Goal: Task Accomplishment & Management: Complete application form

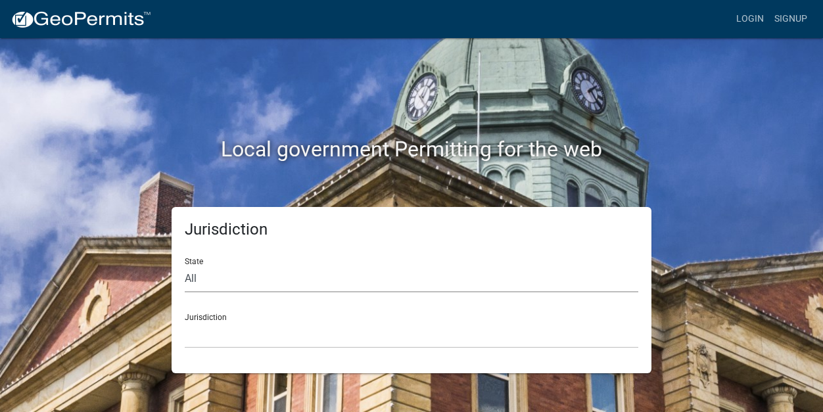
click at [203, 279] on select "All [US_STATE] [US_STATE] [US_STATE] [US_STATE] [US_STATE] [US_STATE] [US_STATE…" at bounding box center [412, 279] width 454 height 27
select select "[US_STATE]"
click at [220, 337] on select "City of [GEOGRAPHIC_DATA], [US_STATE] City of [GEOGRAPHIC_DATA], [US_STATE] Cit…" at bounding box center [412, 334] width 454 height 27
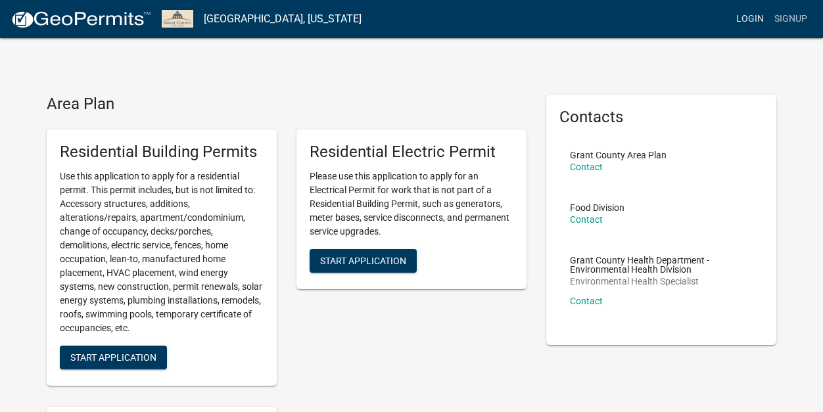
click at [752, 18] on link "Login" at bounding box center [750, 19] width 38 height 25
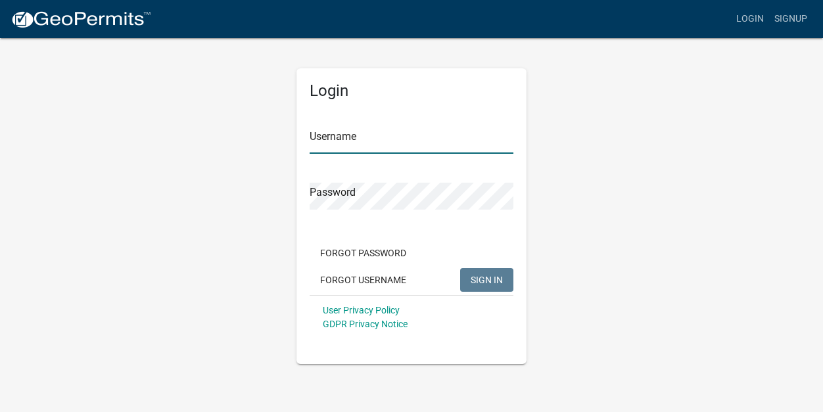
click at [347, 143] on input "Username" at bounding box center [412, 140] width 204 height 27
type input "wesknoxandsons"
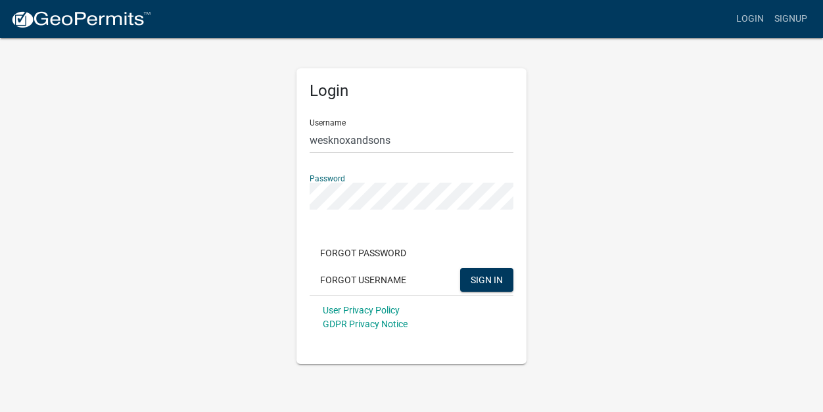
click at [460, 268] on button "SIGN IN" at bounding box center [486, 280] width 53 height 24
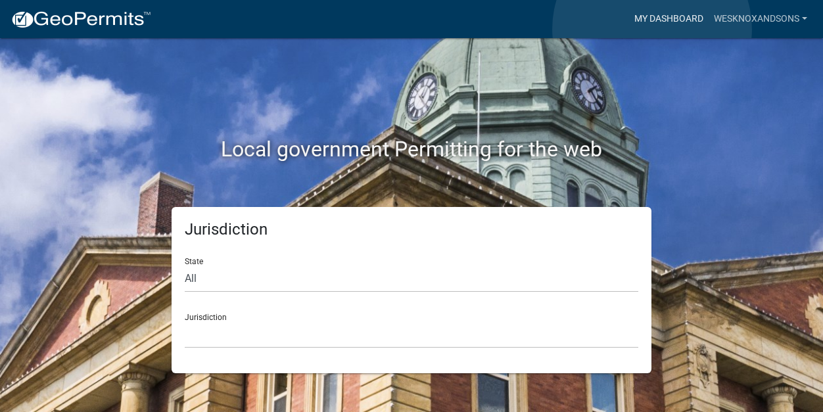
click at [652, 29] on link "My Dashboard" at bounding box center [669, 19] width 80 height 25
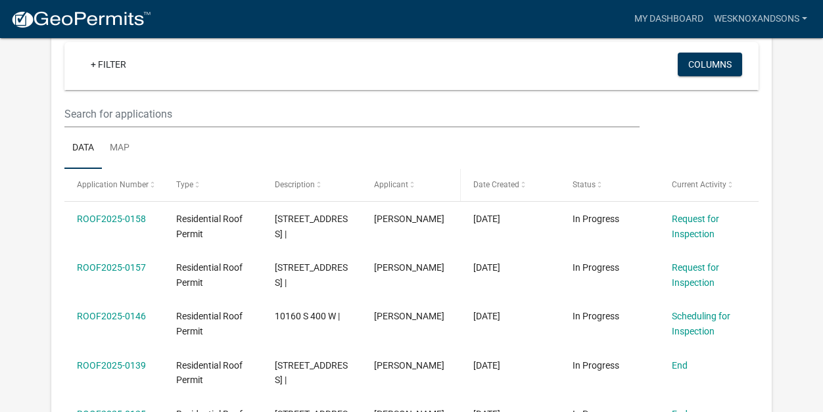
scroll to position [128, 0]
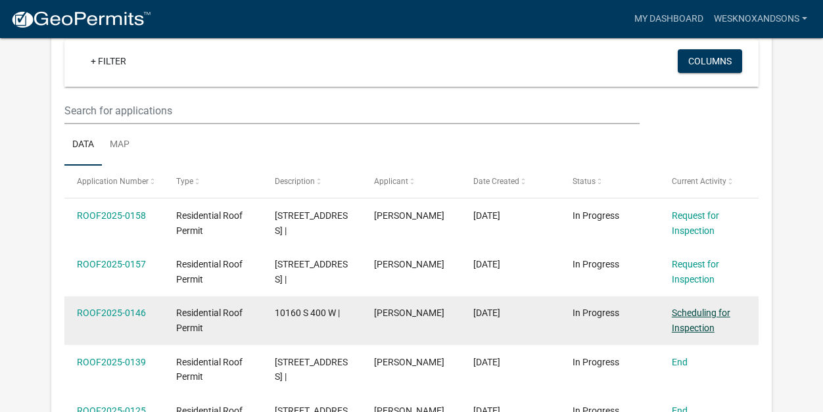
click at [691, 315] on link "Scheduling for Inspection" at bounding box center [701, 321] width 59 height 26
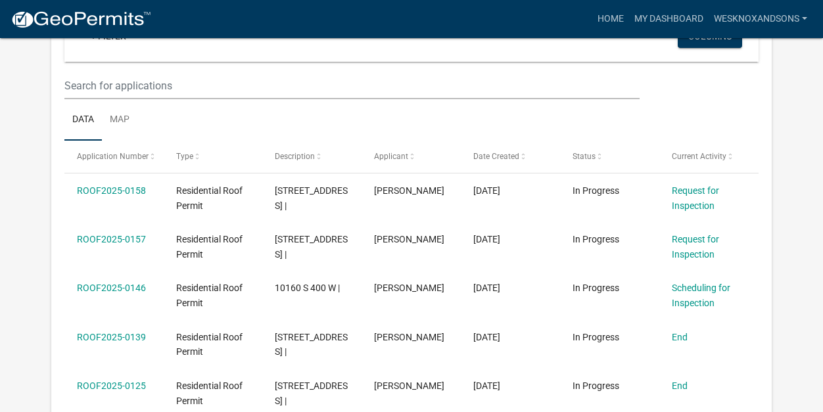
scroll to position [182, 0]
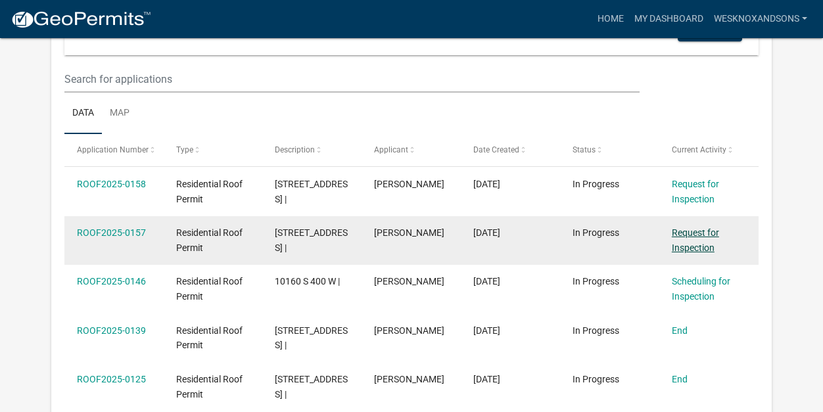
click at [697, 233] on link "Request for Inspection" at bounding box center [695, 240] width 47 height 26
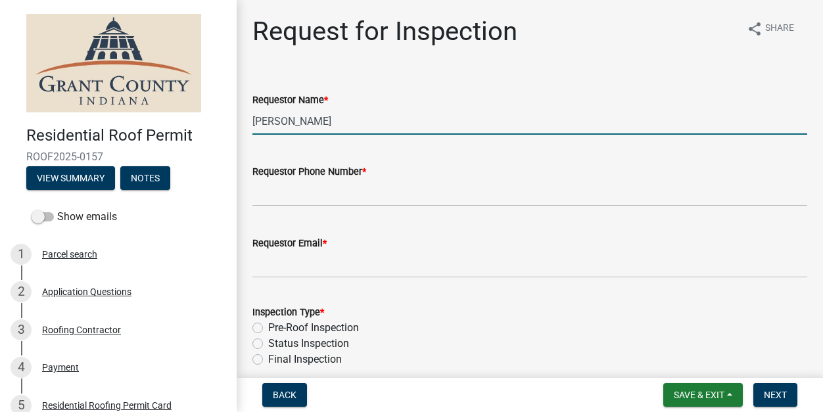
click at [279, 118] on input "[PERSON_NAME]" at bounding box center [529, 121] width 555 height 27
click at [279, 119] on input "[PERSON_NAME]" at bounding box center [529, 121] width 555 height 27
type input "[PERSON_NAME]"
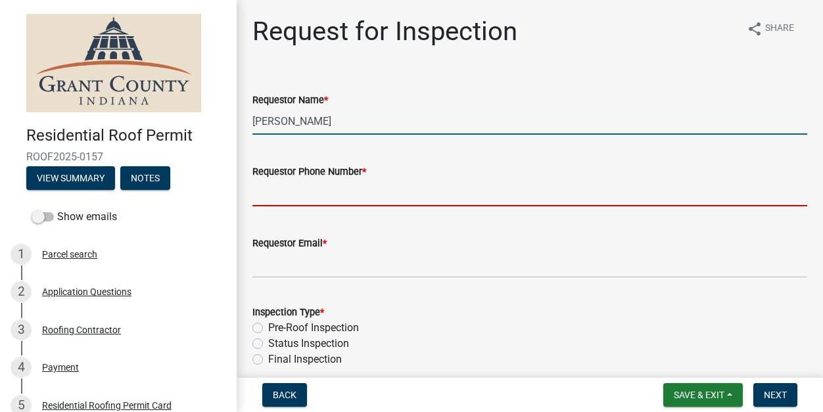
click at [303, 202] on input "Requestor Phone Number *" at bounding box center [529, 192] width 555 height 27
type input "7653465800"
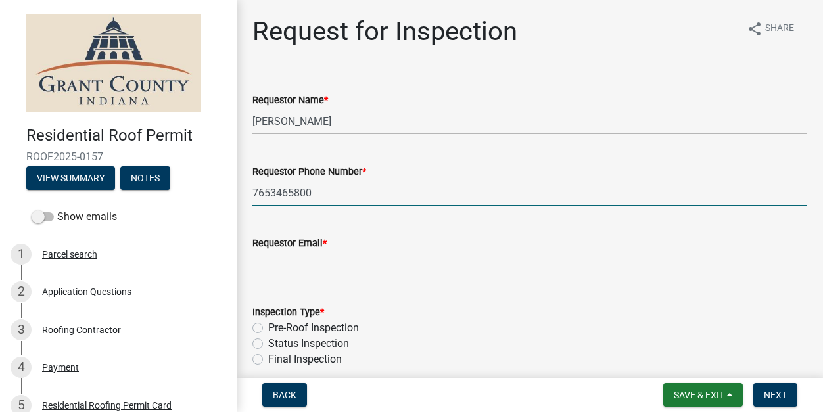
click at [291, 278] on wm-data-entity-input "Requestor Email *" at bounding box center [529, 253] width 555 height 72
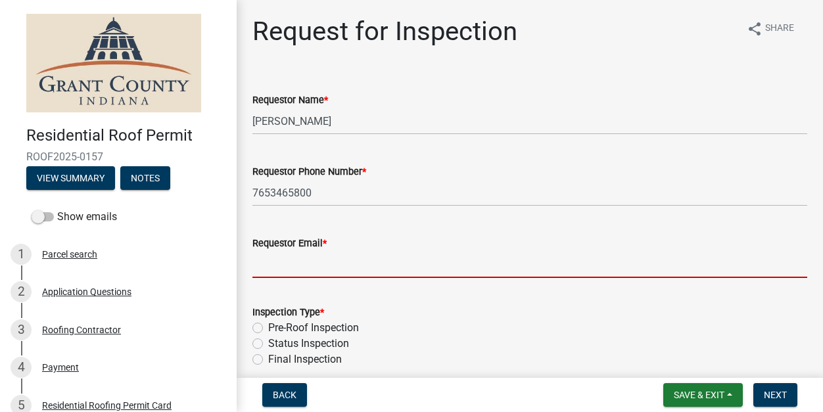
click at [291, 268] on input "Requestor Email *" at bounding box center [529, 264] width 555 height 27
type input "[EMAIL_ADDRESS][DOMAIN_NAME]"
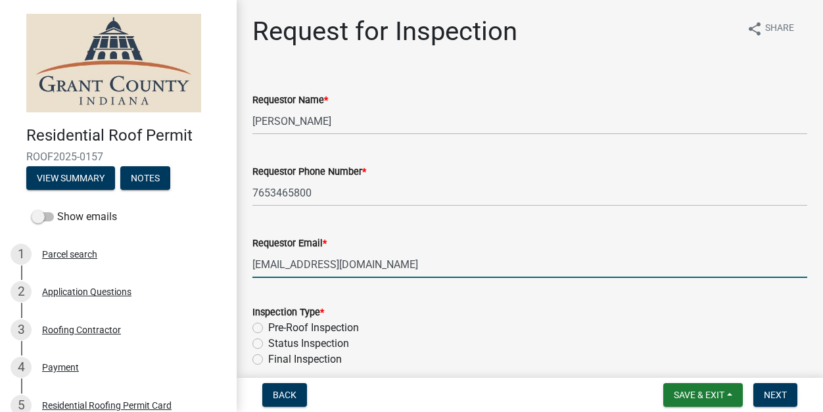
click at [268, 360] on label "Final Inspection" at bounding box center [305, 360] width 74 height 16
click at [268, 360] on input "Final Inspection" at bounding box center [272, 356] width 9 height 9
radio input "true"
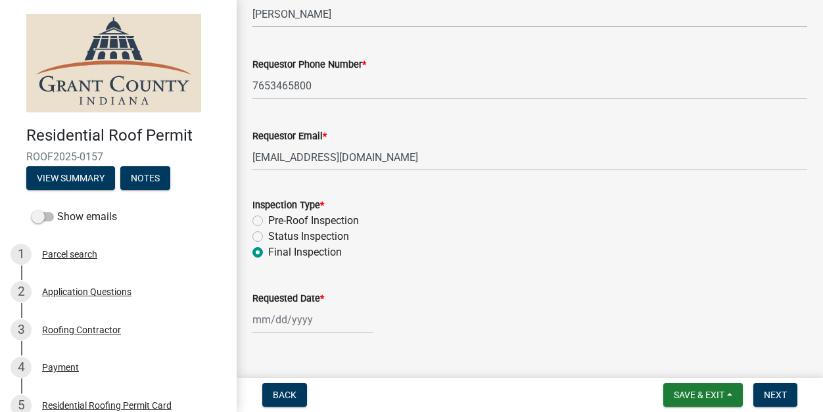
scroll to position [108, 0]
click at [280, 326] on div at bounding box center [312, 319] width 120 height 27
select select "10"
select select "2025"
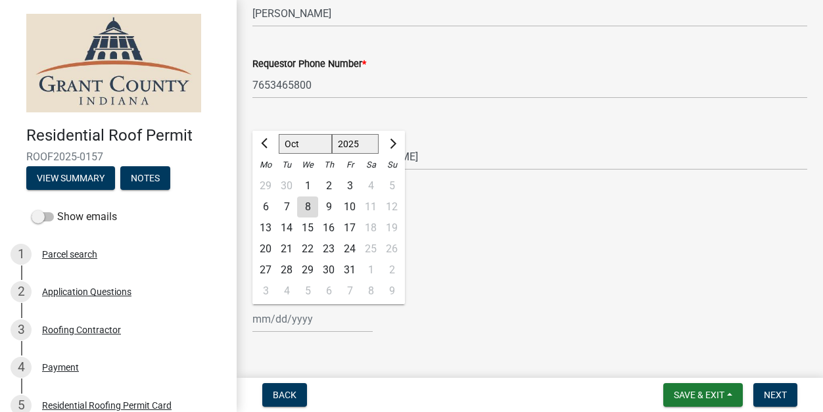
click at [309, 212] on div "8" at bounding box center [307, 207] width 21 height 21
type input "[DATE]"
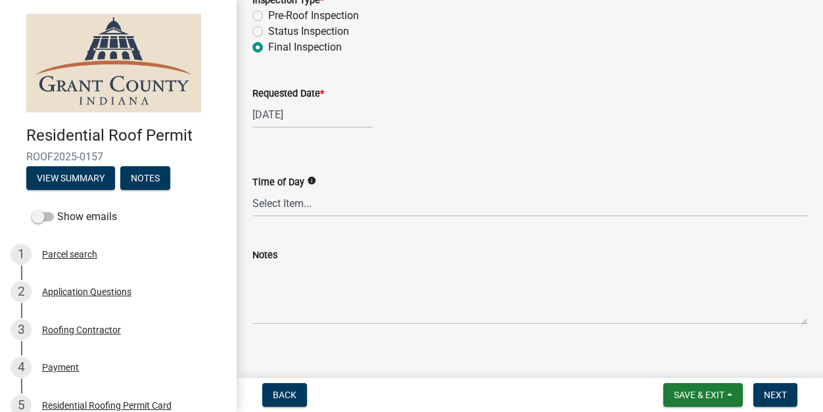
scroll to position [320, 0]
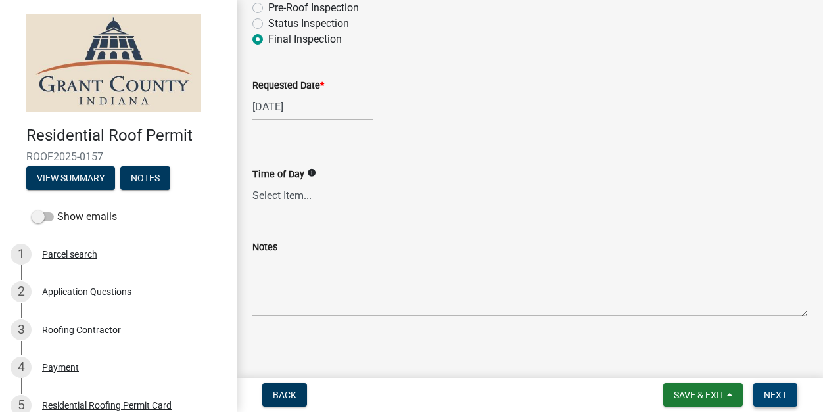
click at [780, 399] on span "Next" at bounding box center [775, 395] width 23 height 11
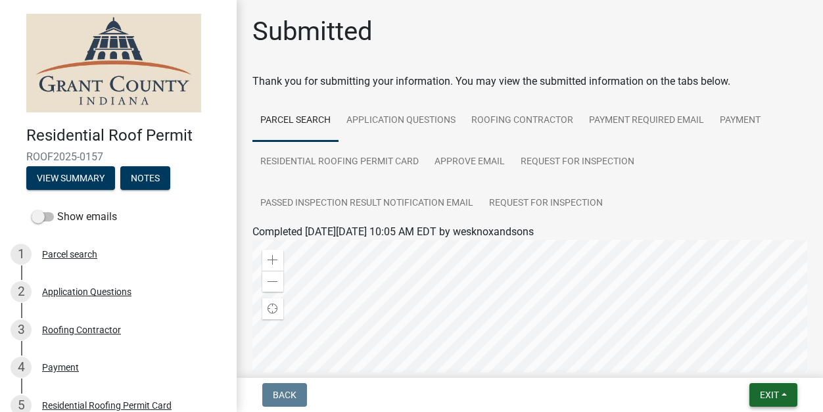
click at [760, 392] on span "Exit" at bounding box center [769, 395] width 19 height 11
click at [739, 362] on button "Save & Exit" at bounding box center [745, 361] width 105 height 32
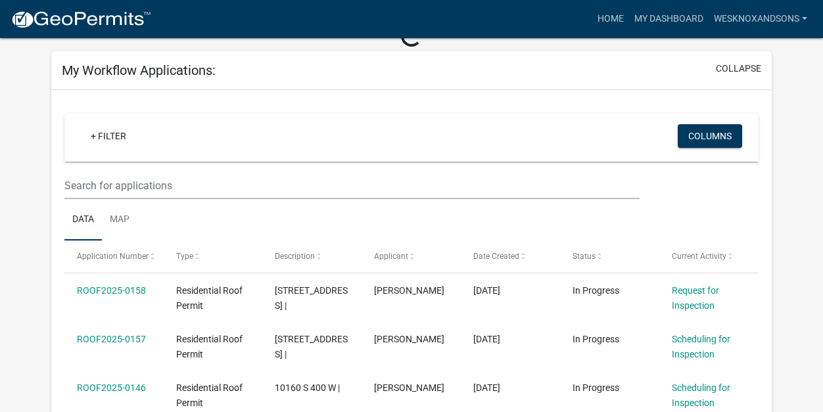
scroll to position [74, 0]
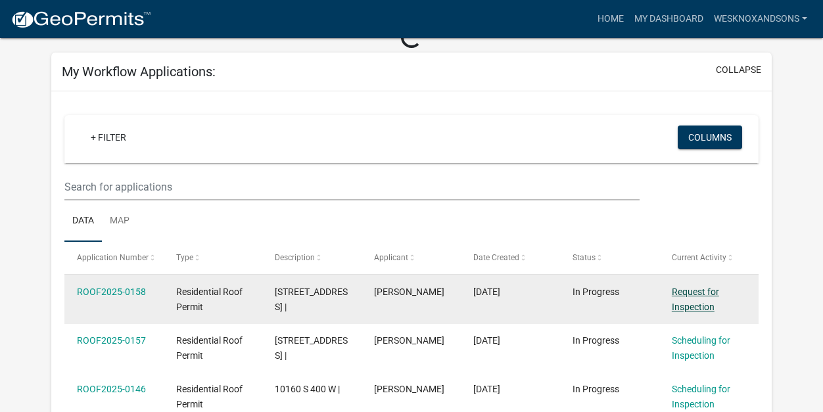
click at [697, 292] on link "Request for Inspection" at bounding box center [695, 300] width 47 height 26
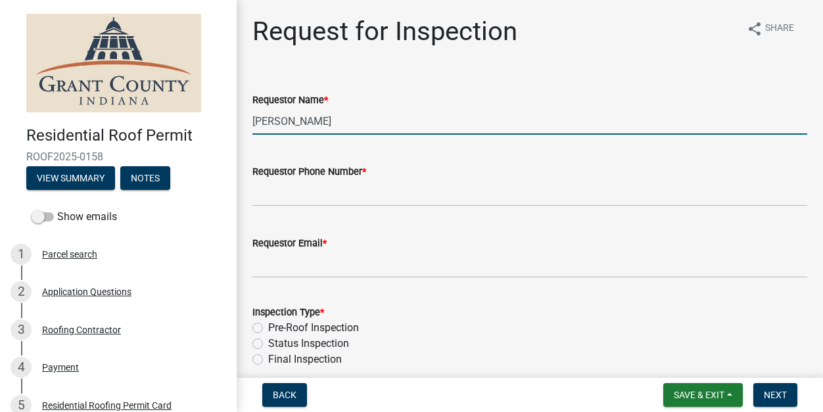
click at [296, 124] on input "[PERSON_NAME]" at bounding box center [529, 121] width 555 height 27
type input "[PERSON_NAME]"
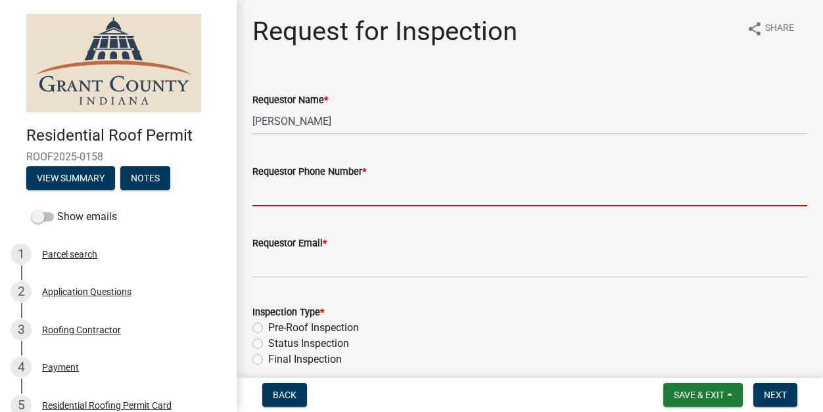
type input "7653465800"
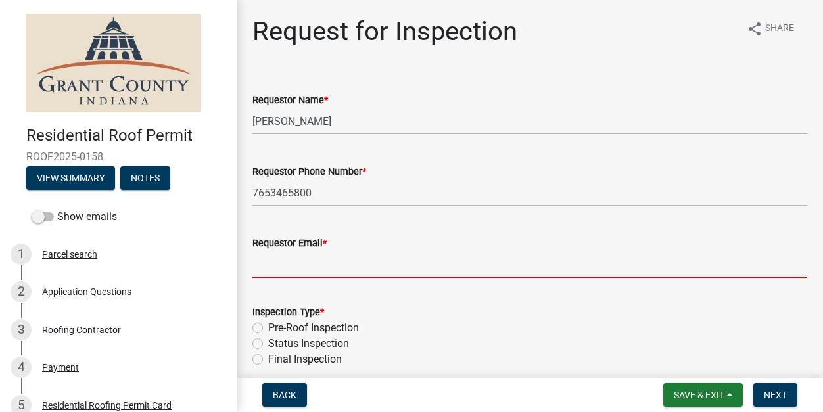
type input "[EMAIL_ADDRESS][DOMAIN_NAME]"
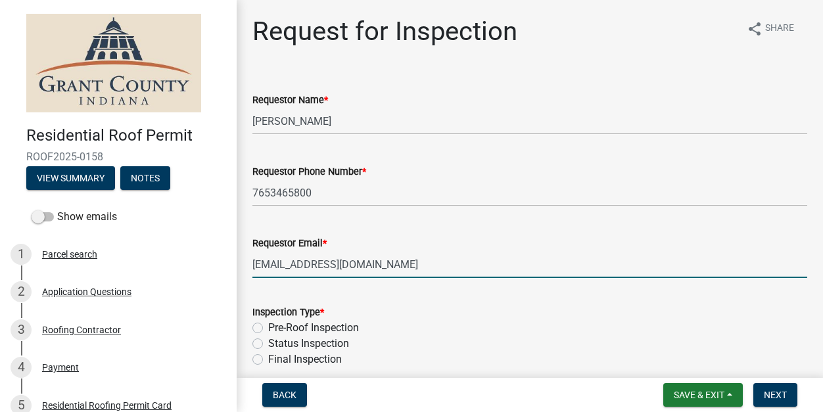
click at [268, 363] on label "Final Inspection" at bounding box center [305, 360] width 74 height 16
click at [268, 360] on input "Final Inspection" at bounding box center [272, 356] width 9 height 9
radio input "true"
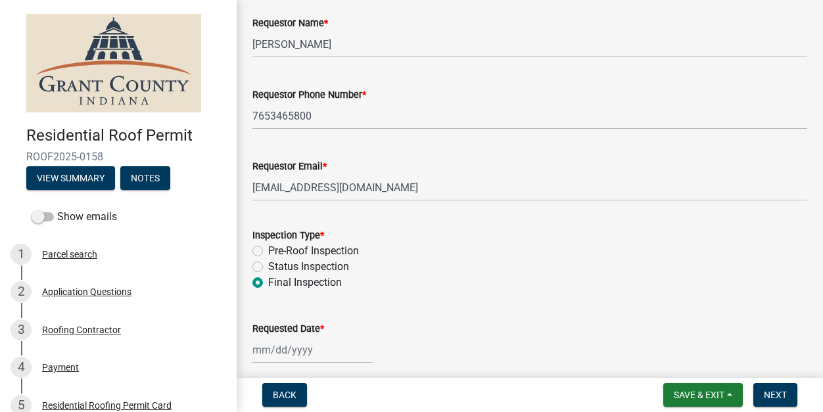
scroll to position [80, 0]
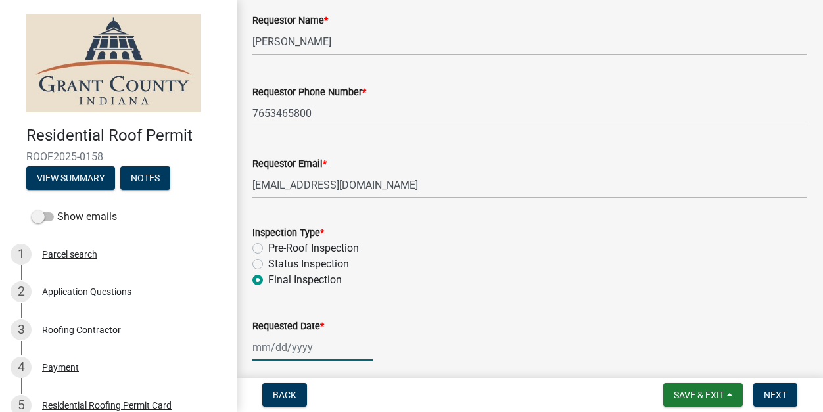
click at [269, 354] on div at bounding box center [312, 347] width 120 height 27
select select "10"
select select "2025"
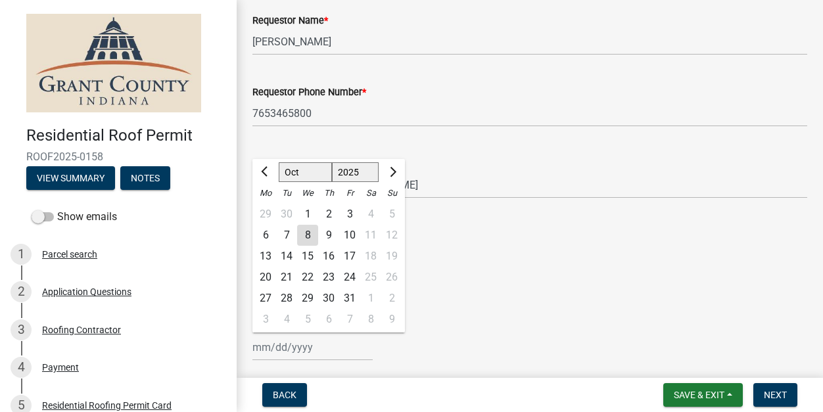
click at [311, 231] on div "8" at bounding box center [307, 235] width 21 height 21
type input "[DATE]"
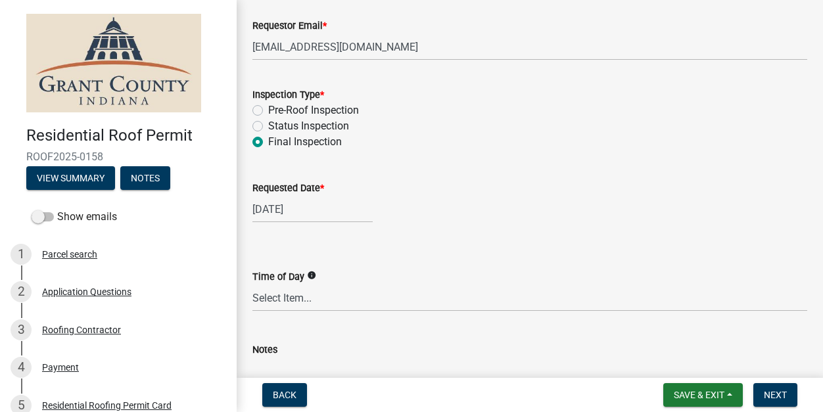
scroll to position [219, 0]
click at [776, 392] on span "Next" at bounding box center [775, 395] width 23 height 11
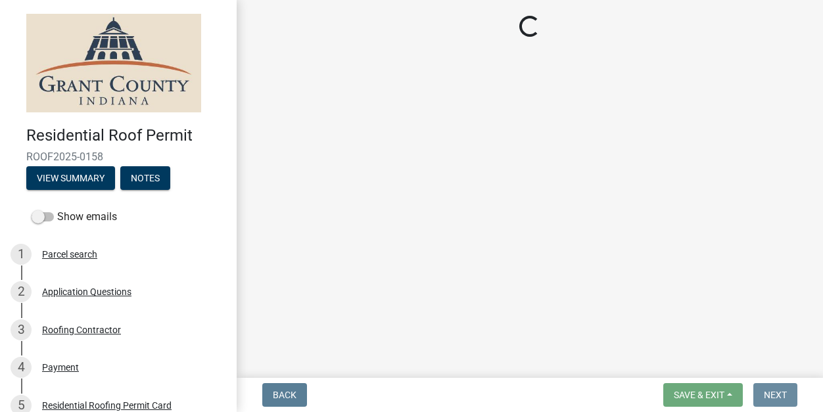
scroll to position [0, 0]
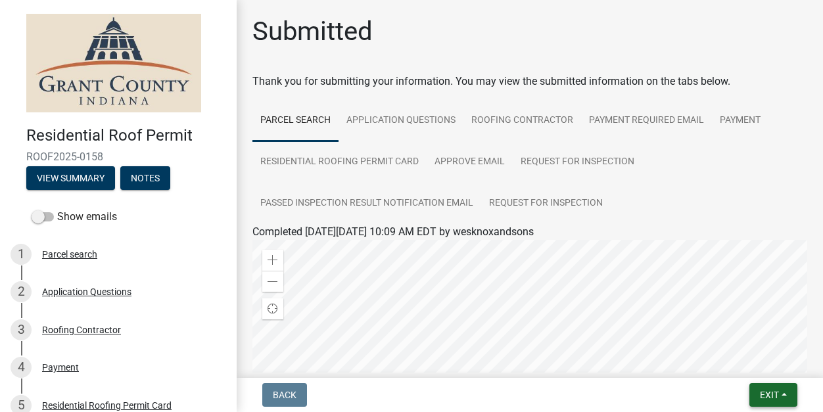
click at [788, 400] on button "Exit" at bounding box center [773, 395] width 48 height 24
click at [734, 358] on button "Save & Exit" at bounding box center [745, 361] width 105 height 32
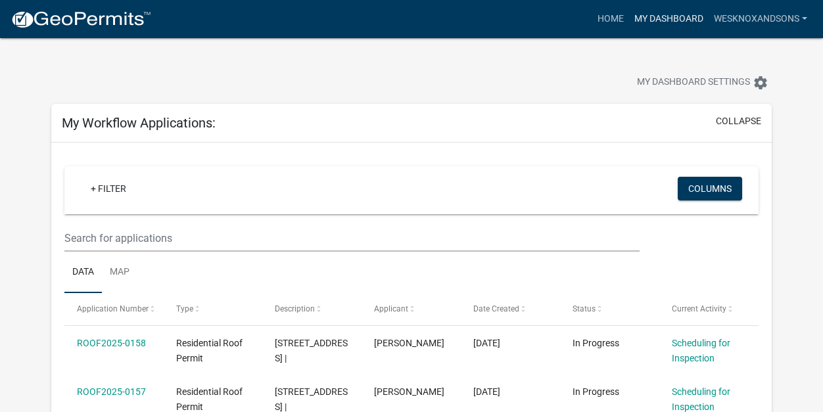
click at [661, 22] on link "My Dashboard" at bounding box center [669, 19] width 80 height 25
click at [757, 23] on link "wesknoxandsons" at bounding box center [761, 19] width 104 height 25
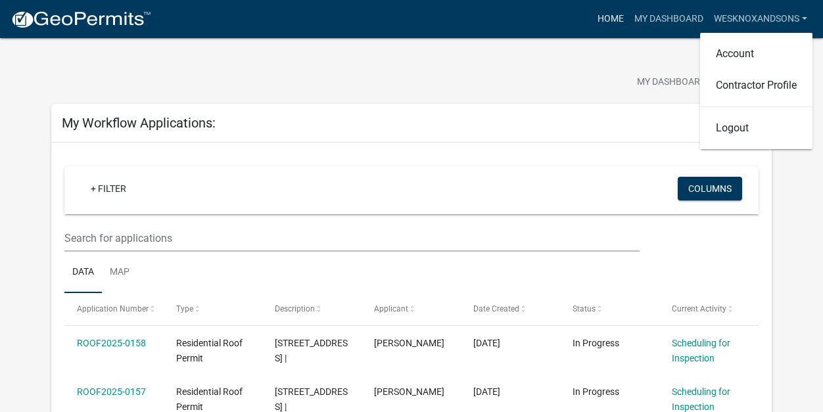
click at [611, 26] on link "Home" at bounding box center [610, 19] width 37 height 25
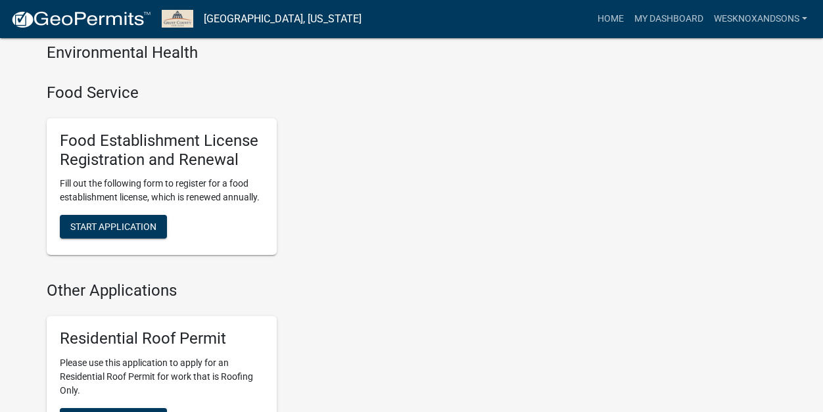
scroll to position [1190, 0]
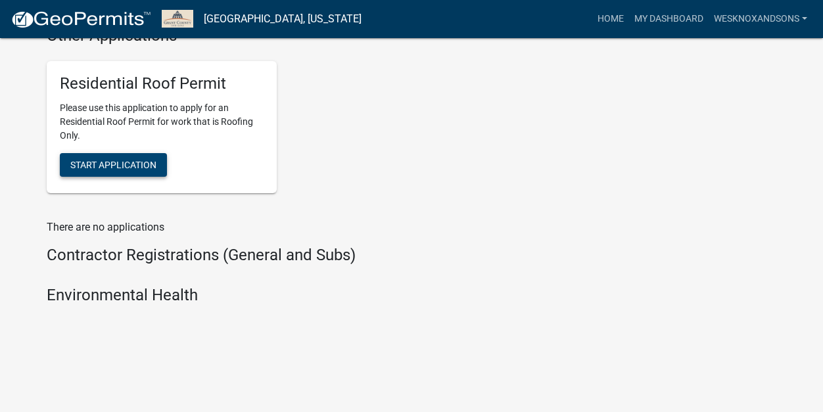
click at [120, 164] on span "Start Application" at bounding box center [113, 165] width 86 height 11
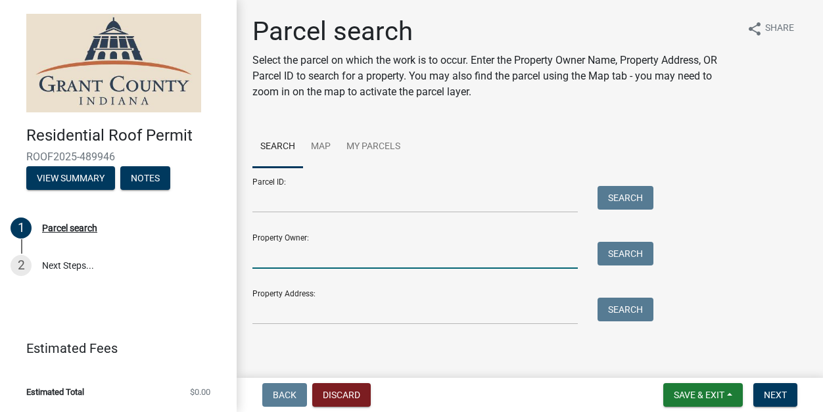
click at [312, 256] on input "Property Owner:" at bounding box center [414, 255] width 325 height 27
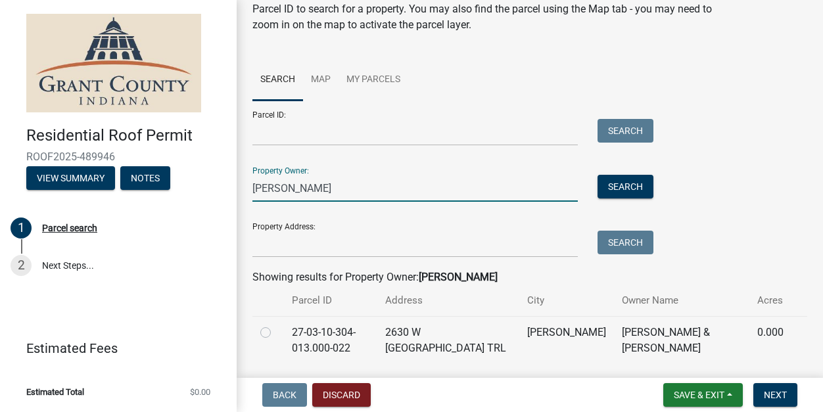
scroll to position [94, 0]
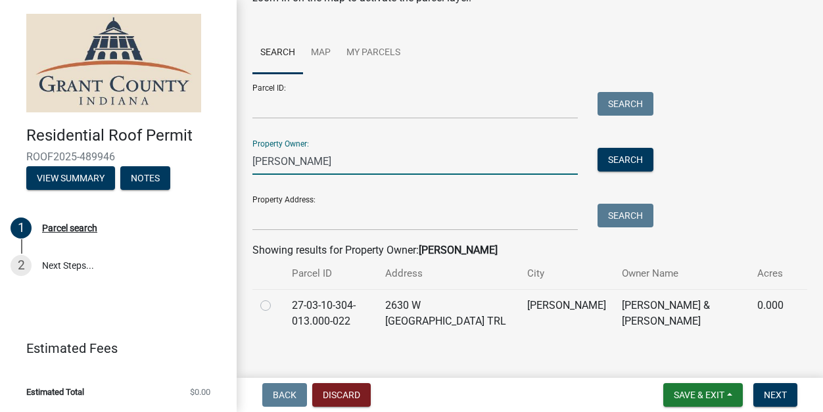
type input "[PERSON_NAME]"
click at [276, 298] on label at bounding box center [276, 298] width 0 height 0
click at [276, 306] on input "radio" at bounding box center [280, 302] width 9 height 9
radio input "true"
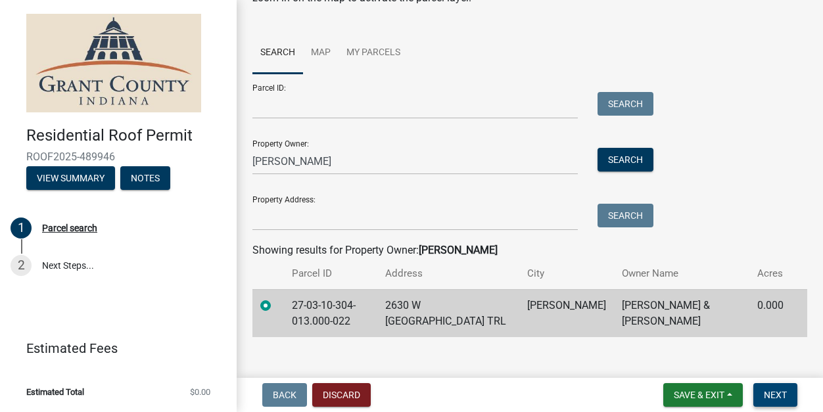
click at [780, 400] on button "Next" at bounding box center [775, 395] width 44 height 24
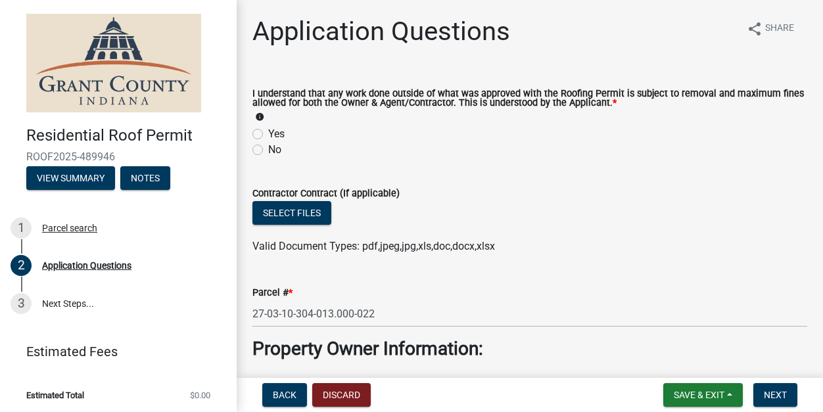
click at [268, 136] on label "Yes" at bounding box center [276, 134] width 16 height 16
click at [268, 135] on input "Yes" at bounding box center [272, 130] width 9 height 9
radio input "true"
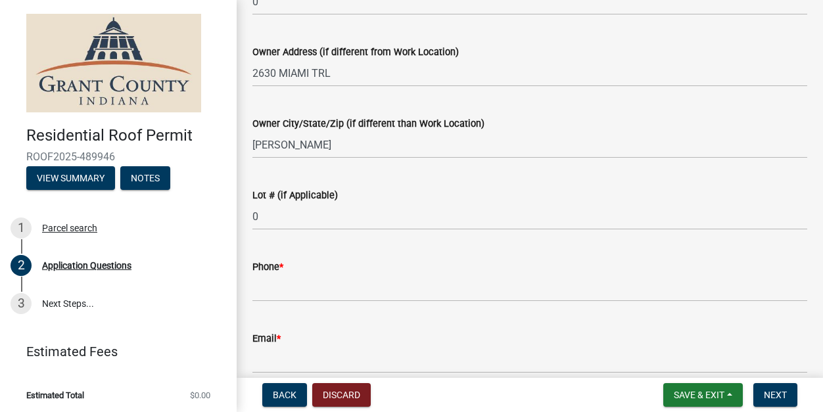
scroll to position [788, 0]
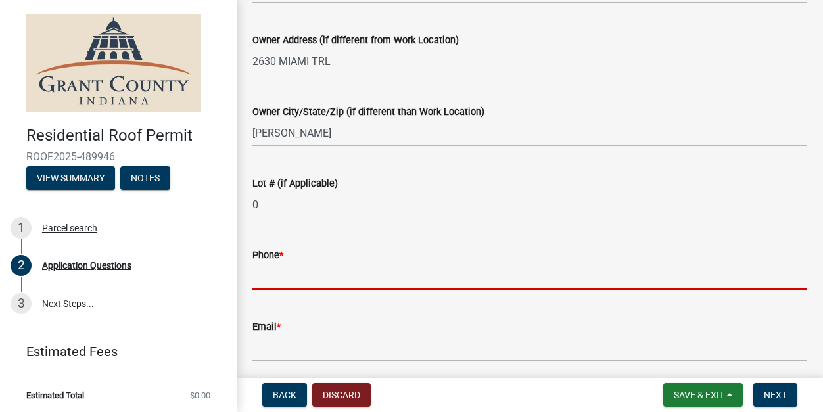
click at [339, 278] on input "Phone *" at bounding box center [529, 276] width 555 height 27
type input "n/a"
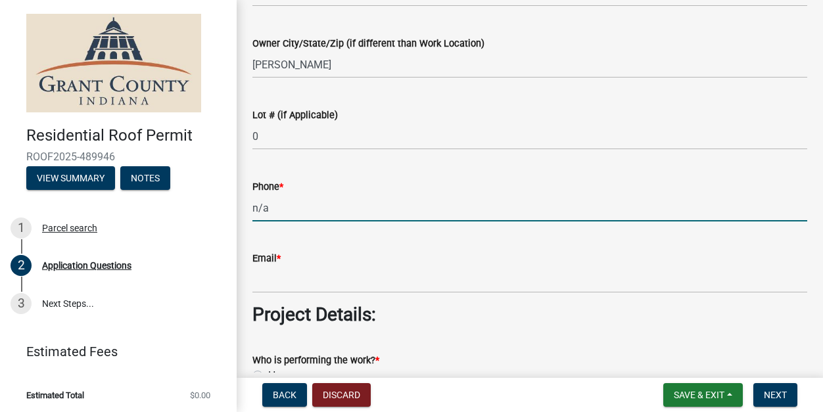
scroll to position [858, 0]
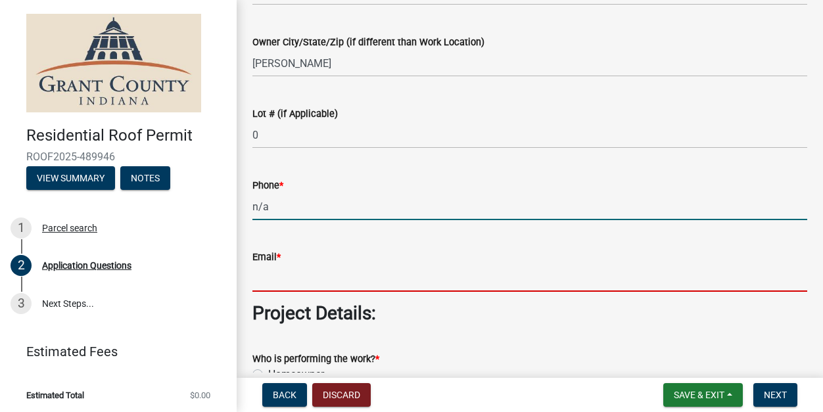
click at [317, 277] on input "Email *" at bounding box center [529, 278] width 555 height 27
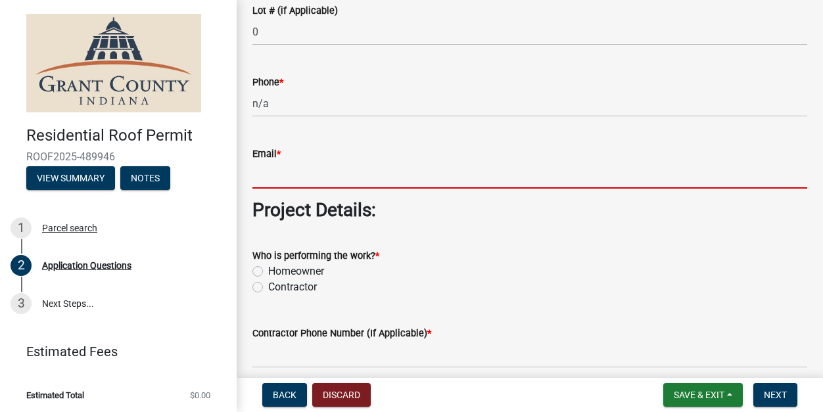
scroll to position [966, 0]
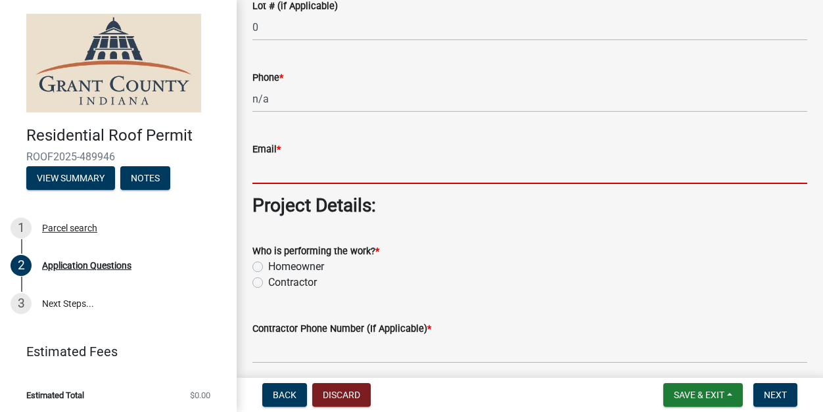
type input "n/a"
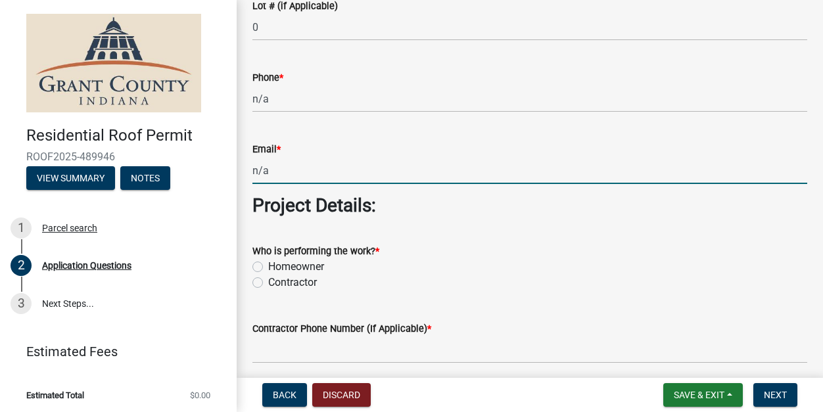
click at [268, 280] on label "Contractor" at bounding box center [292, 283] width 49 height 16
click at [268, 280] on input "Contractor" at bounding box center [272, 279] width 9 height 9
radio input "true"
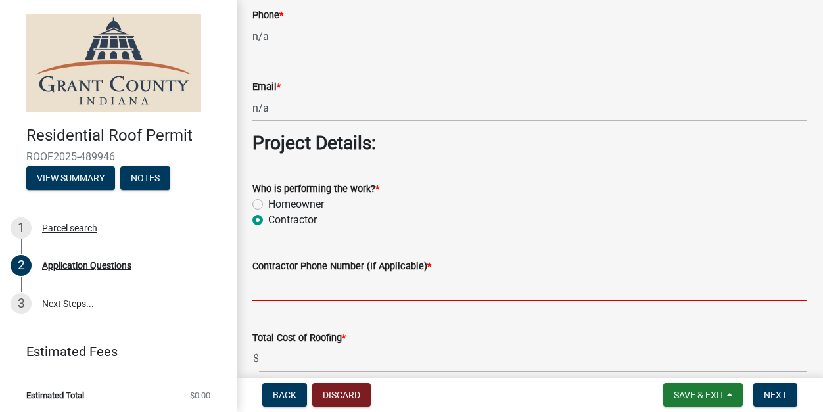
click at [361, 287] on input "Contractor Phone Number (If Applicable) *" at bounding box center [529, 287] width 555 height 27
type input "7653465800"
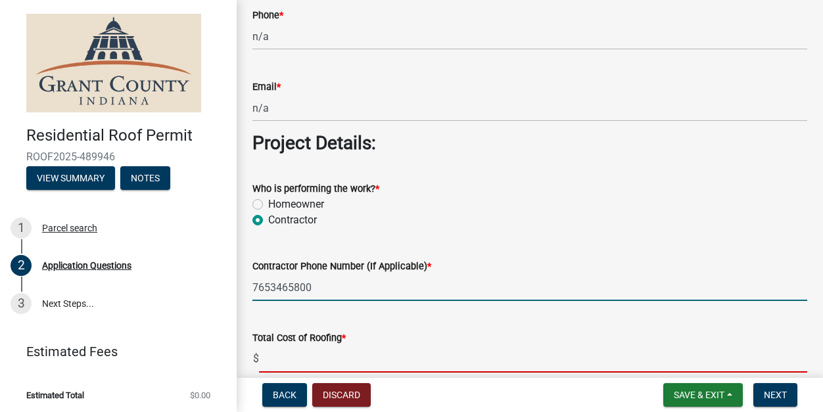
click at [320, 360] on input "text" at bounding box center [533, 359] width 548 height 27
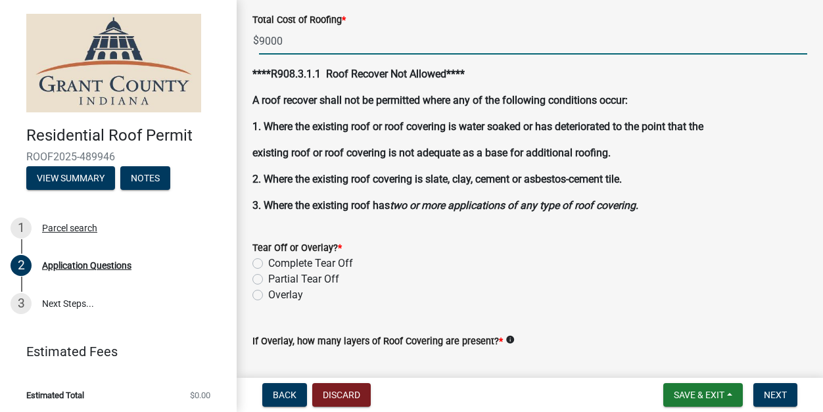
scroll to position [1372, 0]
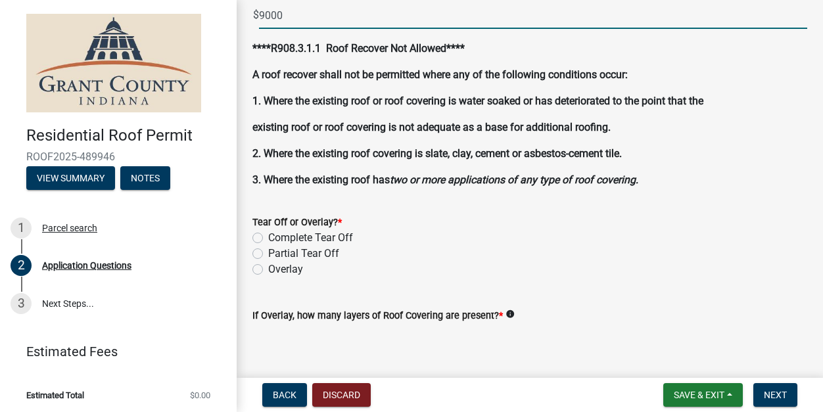
type input "9000.00"
click at [268, 238] on label "Complete Tear Off" at bounding box center [310, 238] width 85 height 16
click at [268, 238] on input "Complete Tear Off" at bounding box center [272, 234] width 9 height 9
radio input "true"
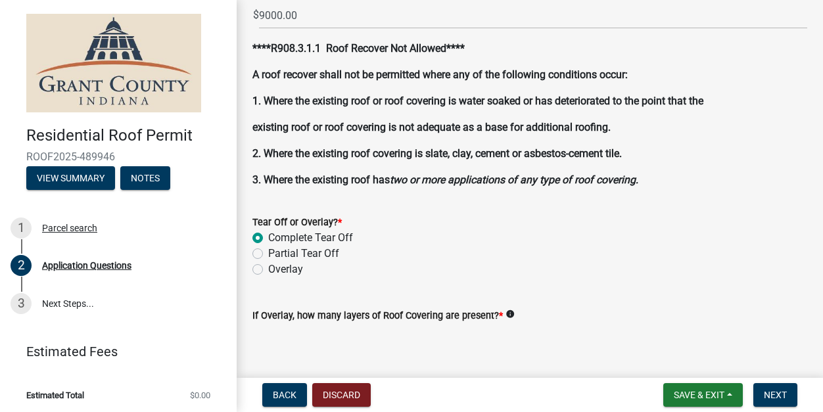
click at [390, 201] on form "Tear Off or Overlay? * Complete Tear Off Partial Tear Off Overlay" at bounding box center [529, 238] width 555 height 79
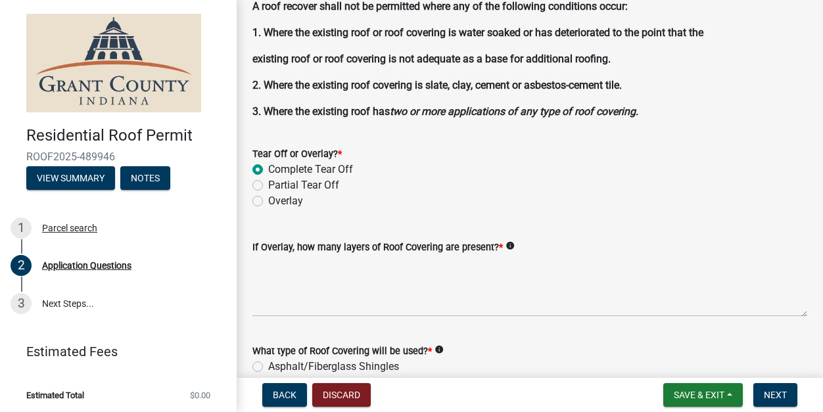
scroll to position [1455, 0]
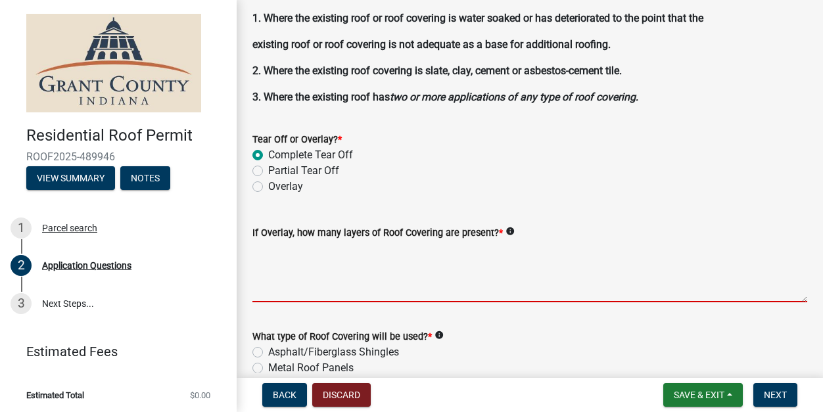
click at [350, 257] on textarea "If Overlay, how many layers of Roof Covering are present? *" at bounding box center [529, 272] width 555 height 62
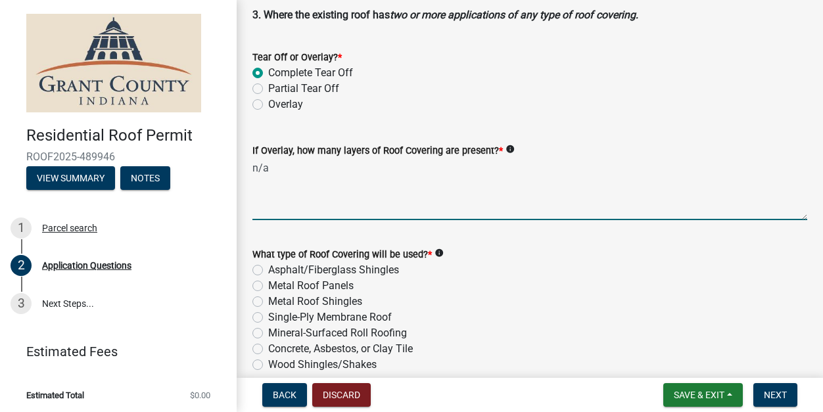
scroll to position [1543, 0]
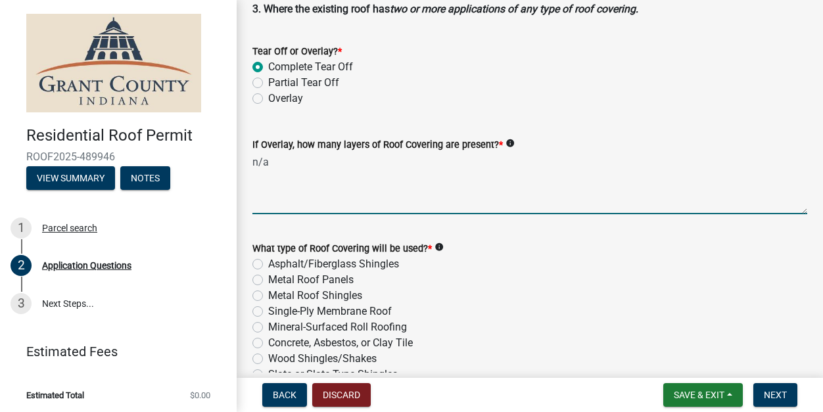
type textarea "n/a"
click at [268, 262] on label "Asphalt/Fiberglass Shingles" at bounding box center [333, 264] width 131 height 16
click at [268, 262] on input "Asphalt/Fiberglass Shingles" at bounding box center [272, 260] width 9 height 9
radio input "true"
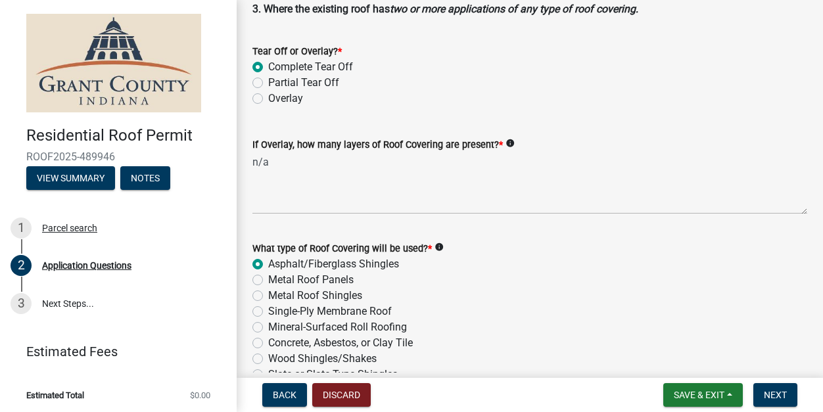
click at [377, 228] on form "What type of Roof Covering will be used? * info Asphalt/Fiberglass Shingles Met…" at bounding box center [529, 327] width 555 height 205
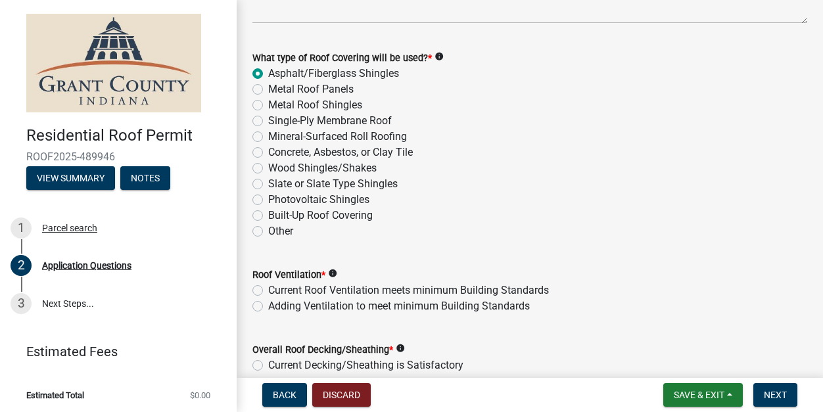
scroll to position [1736, 0]
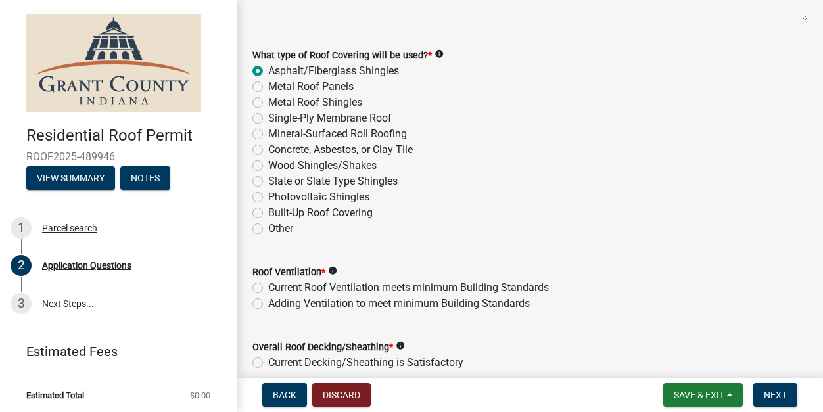
click at [268, 287] on label "Current Roof Ventilation meets minimum Building Standards" at bounding box center [408, 288] width 281 height 16
click at [268, 287] on input "Current Roof Ventilation meets minimum Building Standards" at bounding box center [272, 284] width 9 height 9
radio input "true"
click at [275, 254] on form "Roof Ventilation * info Current Roof Ventilation meets minimum Building Standar…" at bounding box center [529, 279] width 555 height 63
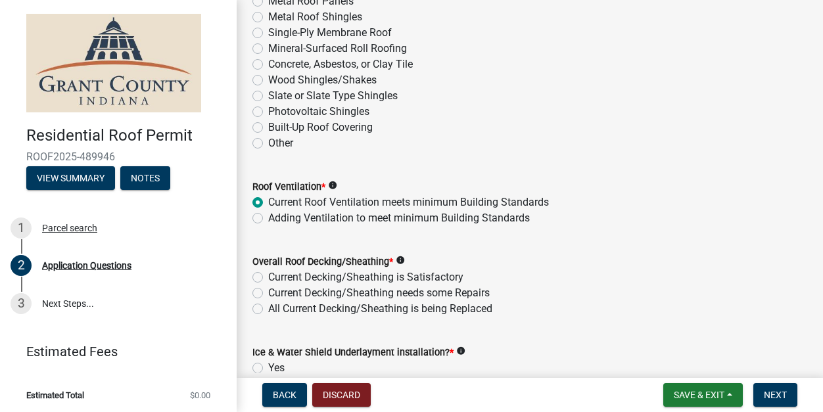
scroll to position [1822, 0]
click at [268, 295] on label "Current Decking/Sheathing needs some Repairs" at bounding box center [379, 293] width 222 height 16
click at [268, 293] on input "Current Decking/Sheathing needs some Repairs" at bounding box center [272, 289] width 9 height 9
radio input "true"
click at [289, 241] on form "Overall Roof Decking/Sheathing * info Current Decking/Sheathing is Satisfactory…" at bounding box center [529, 276] width 555 height 79
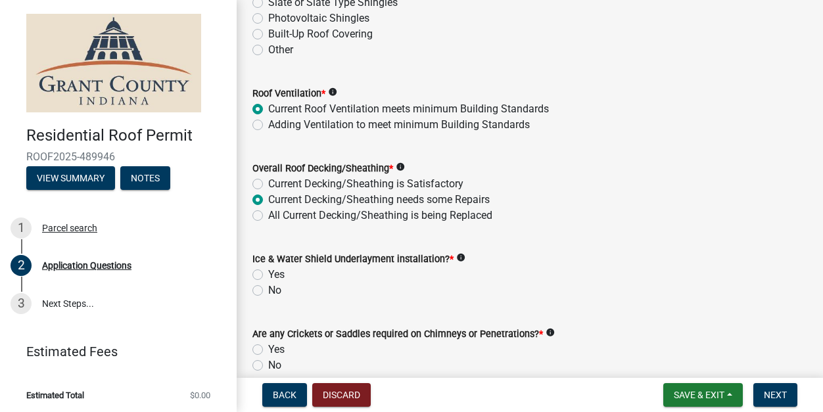
scroll to position [1917, 0]
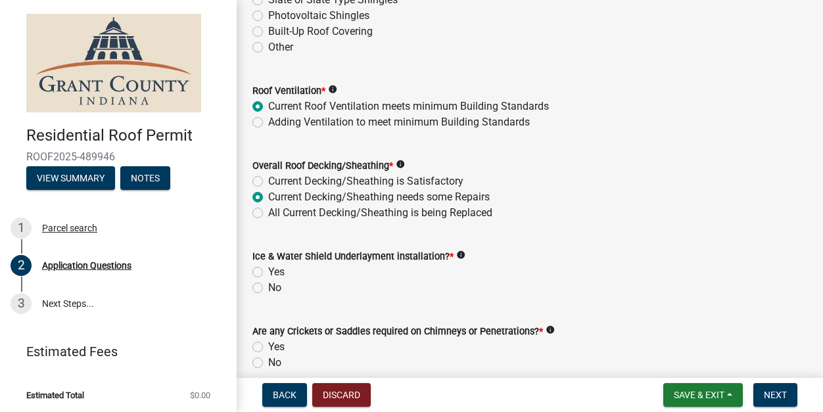
click at [268, 270] on label "Yes" at bounding box center [276, 272] width 16 height 16
click at [268, 270] on input "Yes" at bounding box center [272, 268] width 9 height 9
radio input "true"
click at [351, 316] on form "Are any Crickets or Saddles required on Chimneys or Penetrations? * info Yes No" at bounding box center [529, 339] width 555 height 63
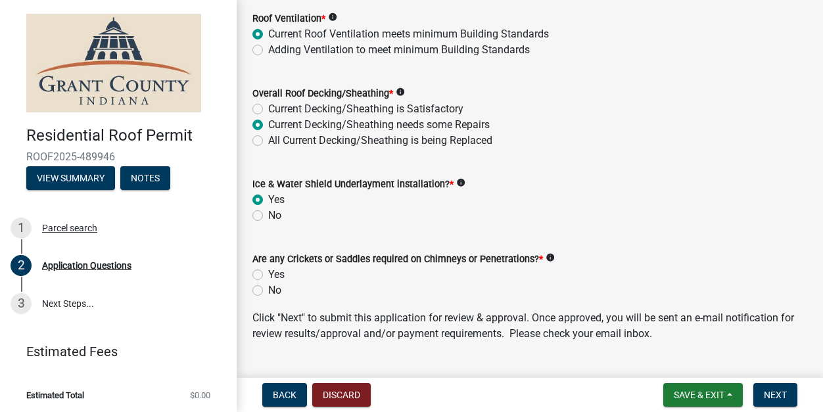
scroll to position [2010, 0]
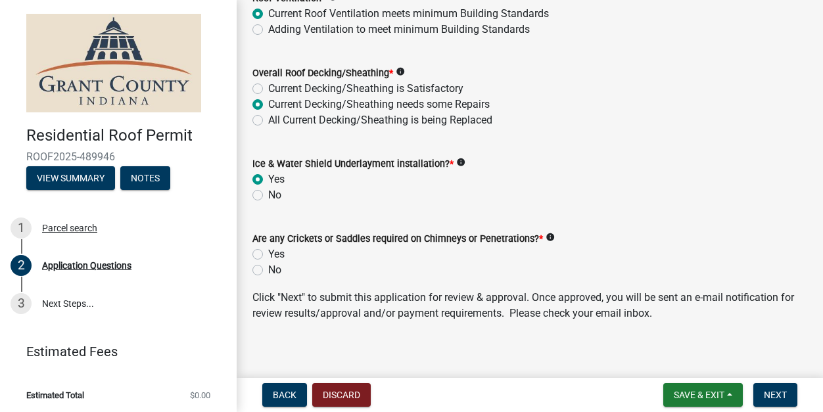
click at [268, 271] on label "No" at bounding box center [274, 270] width 13 height 16
click at [268, 271] on input "No" at bounding box center [272, 266] width 9 height 9
radio input "true"
click at [381, 264] on div "No" at bounding box center [529, 270] width 555 height 16
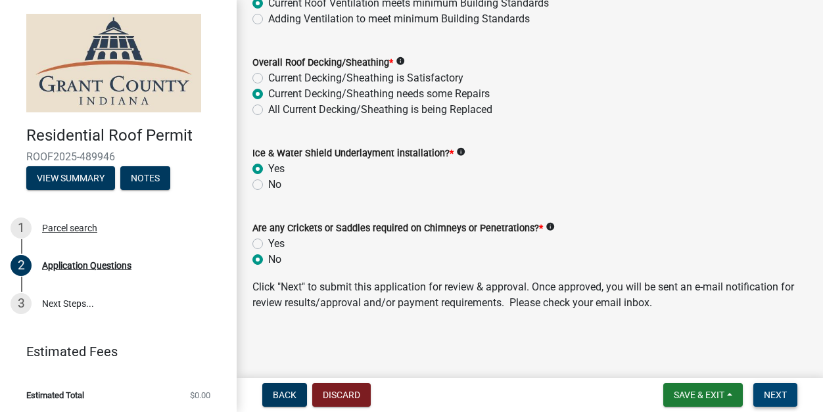
click at [772, 399] on span "Next" at bounding box center [775, 395] width 23 height 11
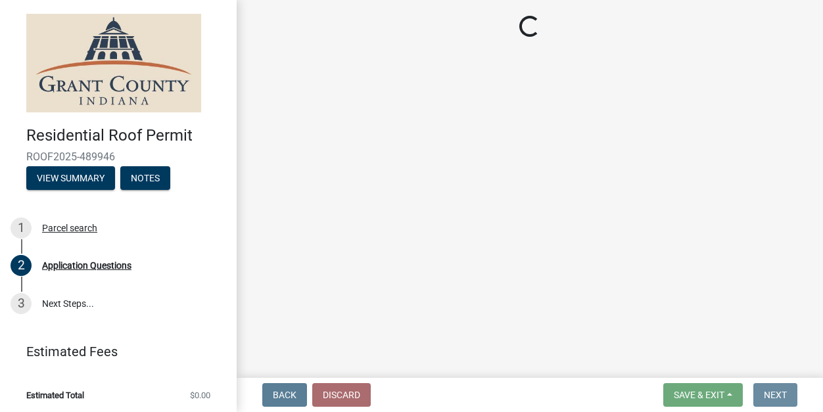
scroll to position [0, 0]
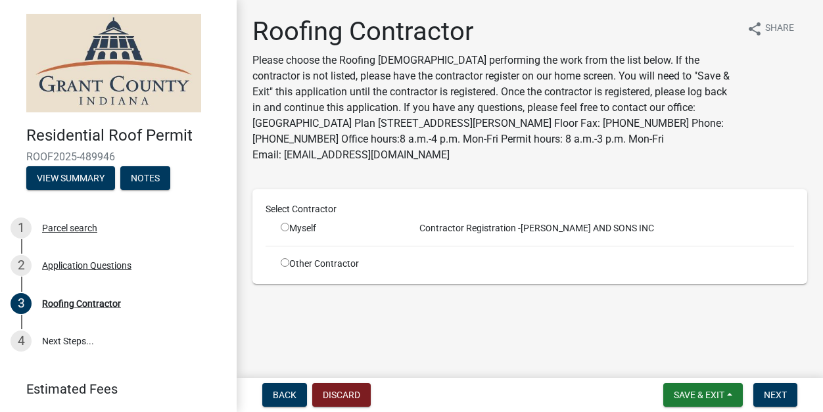
click at [285, 223] on input "radio" at bounding box center [285, 227] width 9 height 9
radio input "true"
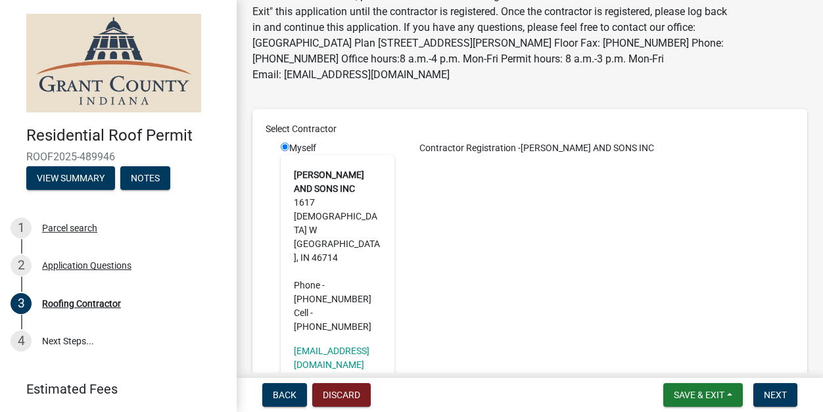
scroll to position [93, 0]
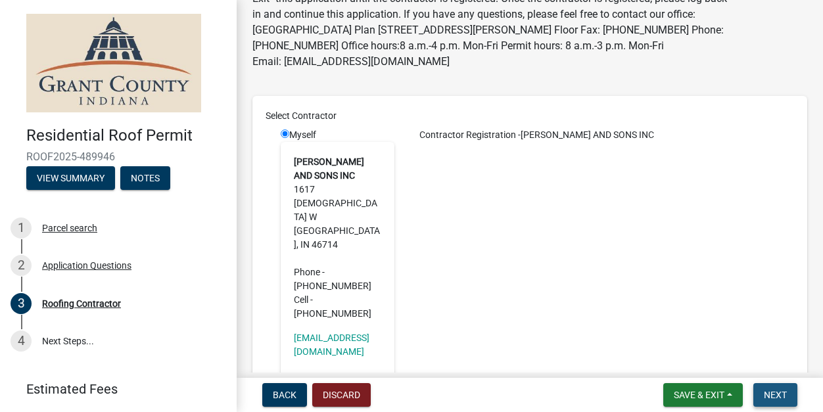
click at [778, 397] on span "Next" at bounding box center [775, 395] width 23 height 11
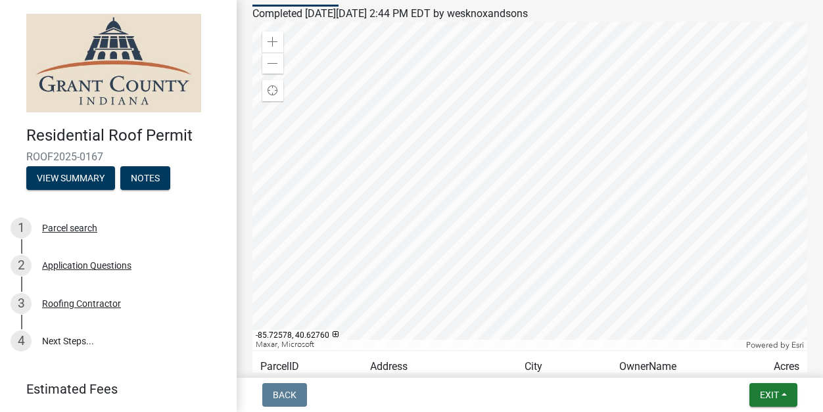
scroll to position [137, 0]
click at [773, 394] on span "Exit" at bounding box center [769, 395] width 19 height 11
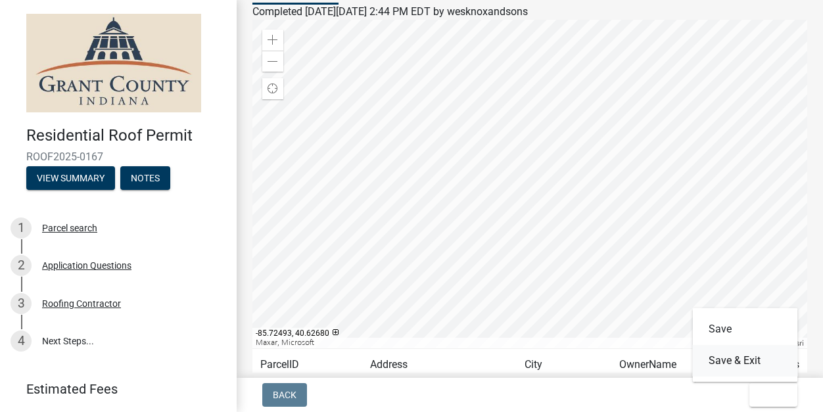
click at [743, 363] on button "Save & Exit" at bounding box center [745, 361] width 105 height 32
